Goal: Check status: Check status

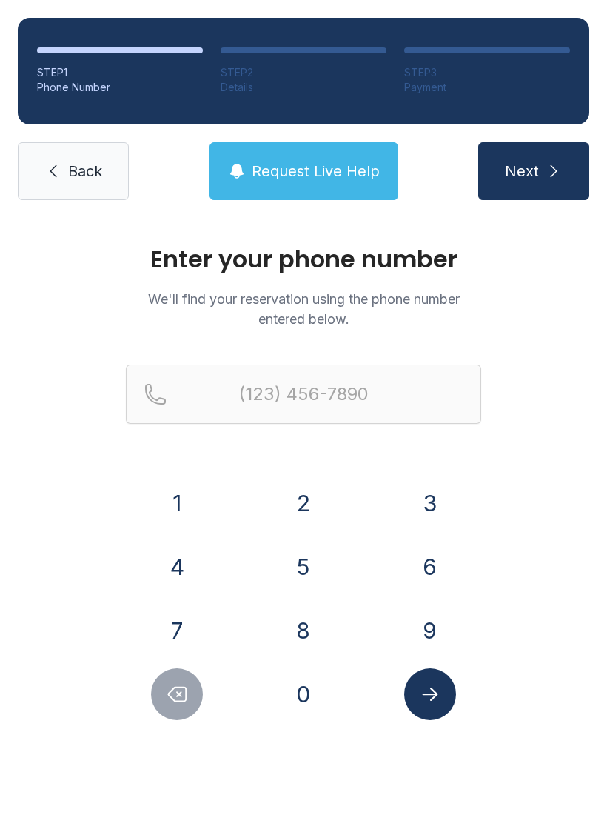
click at [321, 639] on button "8" at bounding box center [304, 630] width 52 height 52
click at [445, 579] on button "6" at bounding box center [430, 567] width 52 height 52
click at [191, 570] on button "4" at bounding box center [177, 567] width 52 height 52
click at [435, 528] on button "3" at bounding box center [430, 503] width 52 height 52
click at [318, 649] on button "8" at bounding box center [304, 630] width 52 height 52
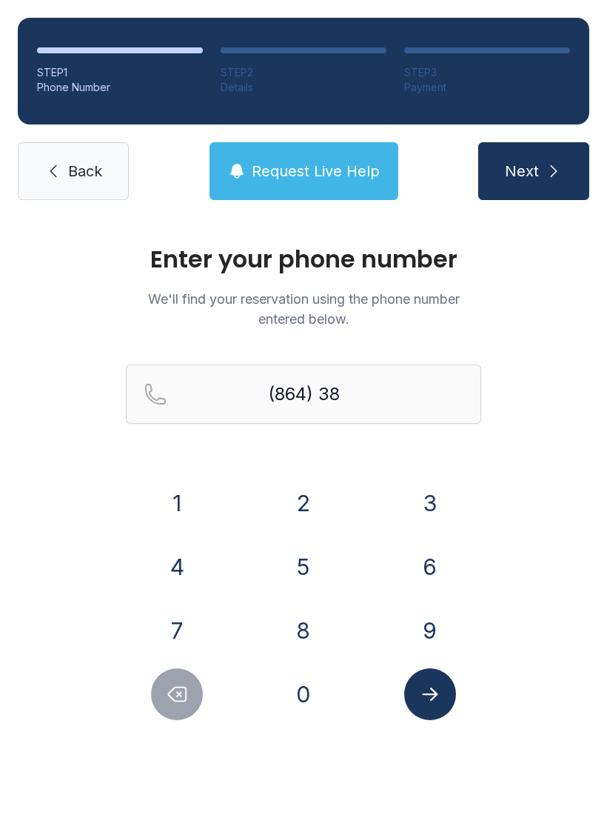
click at [438, 567] on button "6" at bounding box center [430, 567] width 52 height 52
click at [311, 510] on button "2" at bounding box center [304, 503] width 52 height 52
click at [183, 498] on button "1" at bounding box center [177, 503] width 52 height 52
click at [188, 602] on div "1 2 3 4 5 6 7 8 9 0" at bounding box center [304, 598] width 356 height 243
click at [201, 567] on button "4" at bounding box center [177, 567] width 52 height 52
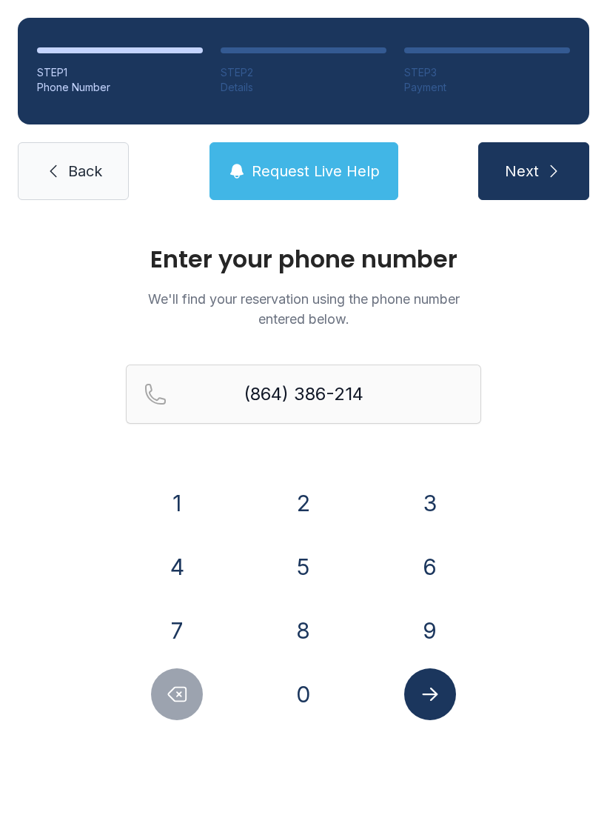
click at [179, 696] on icon "Delete number" at bounding box center [177, 694] width 22 height 22
click at [190, 627] on button "7" at bounding box center [177, 630] width 52 height 52
click at [184, 567] on button "4" at bounding box center [177, 567] width 52 height 52
type input "[PHONE_NUMBER]"
click at [390, 189] on button "Request Live Help" at bounding box center [304, 171] width 189 height 58
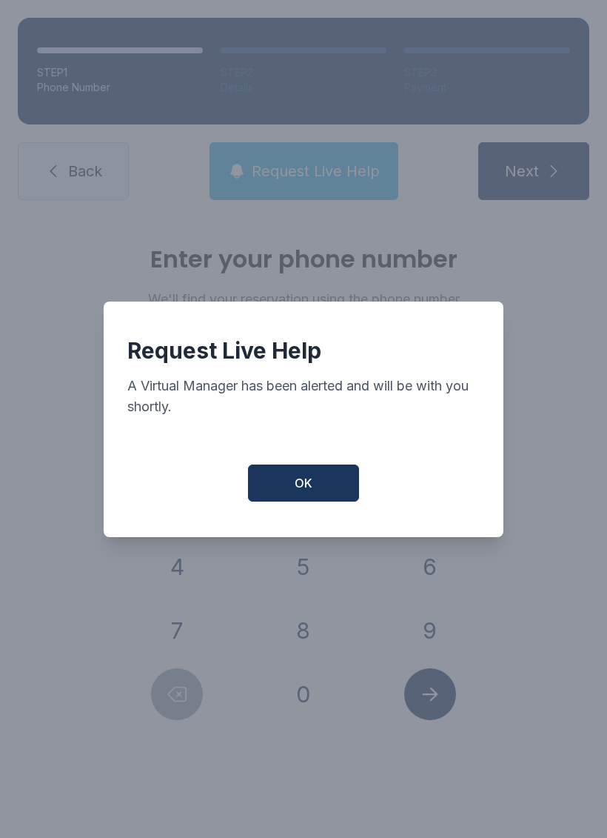
click at [275, 501] on button "OK" at bounding box center [303, 482] width 111 height 37
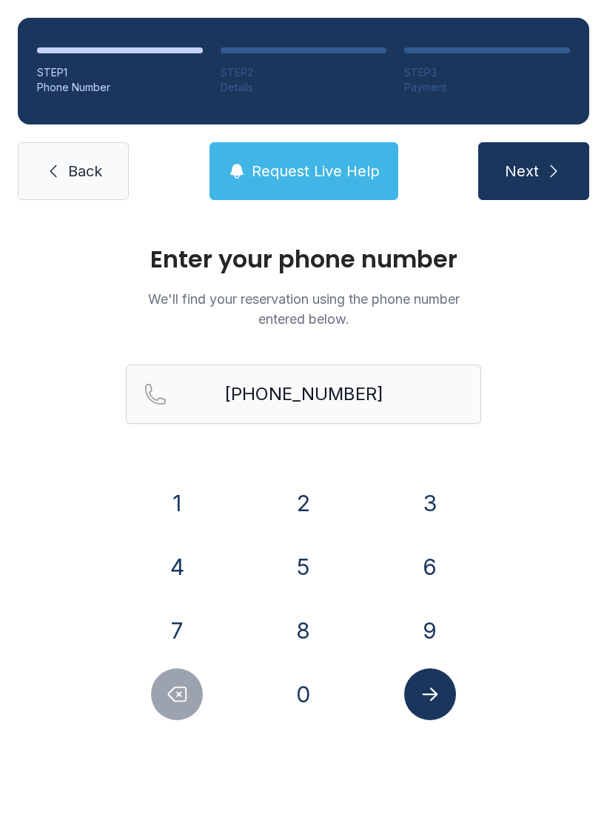
click at [297, 181] on span "Request Live Help" at bounding box center [316, 171] width 128 height 21
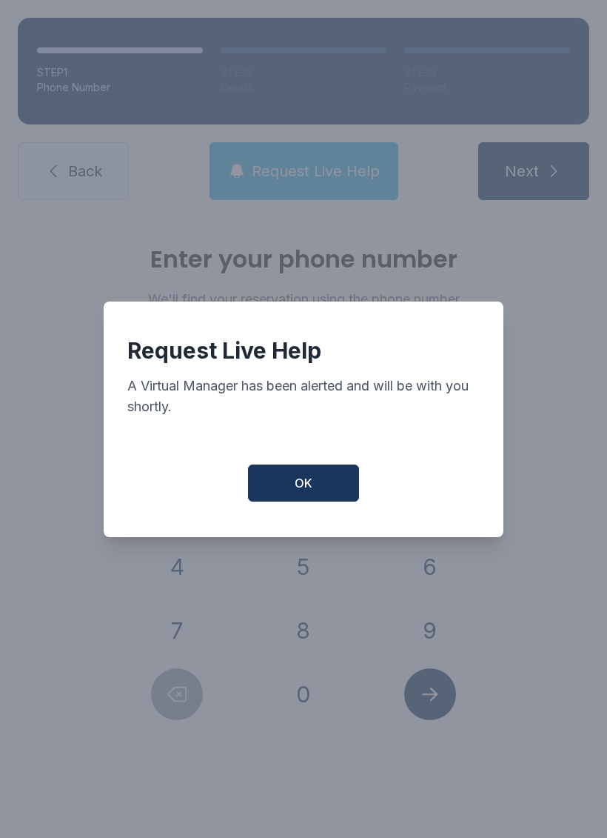
click at [316, 501] on button "OK" at bounding box center [303, 482] width 111 height 37
